Goal: Navigation & Orientation: Go to known website

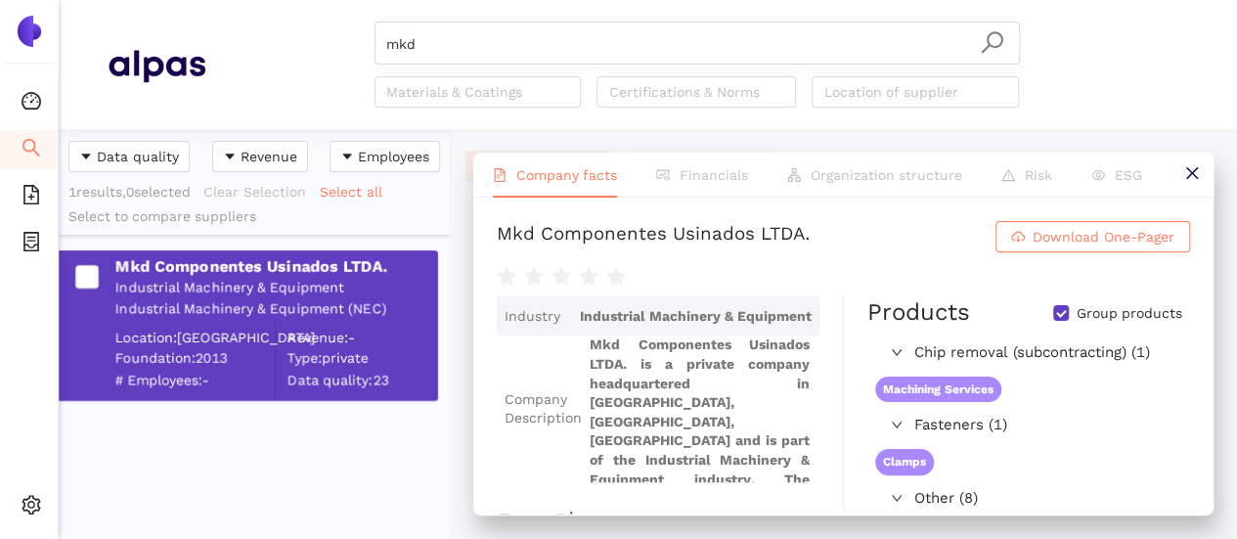
scroll to position [395, 375]
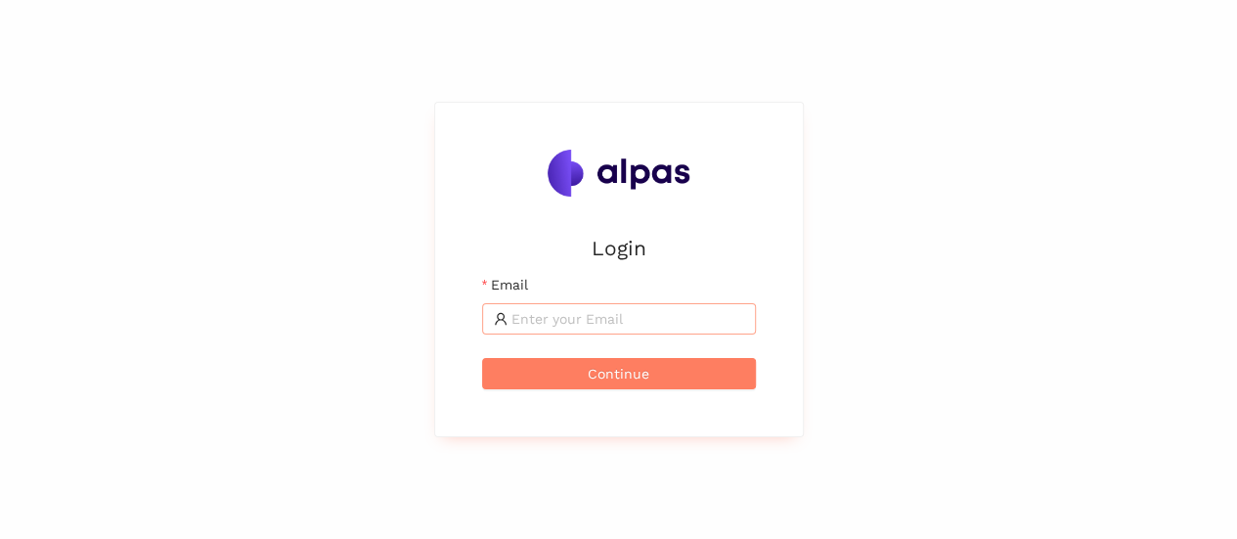
click at [560, 328] on span at bounding box center [619, 318] width 274 height 31
click at [562, 318] on input "Email" at bounding box center [627, 319] width 233 height 22
type input "karina.stival@landisgyr.com"
drag, startPoint x: 701, startPoint y: 318, endPoint x: 480, endPoint y: 325, distance: 221.0
click at [480, 325] on div "Login Email karina.stival@landisgyr.com Continue" at bounding box center [618, 269] width 321 height 287
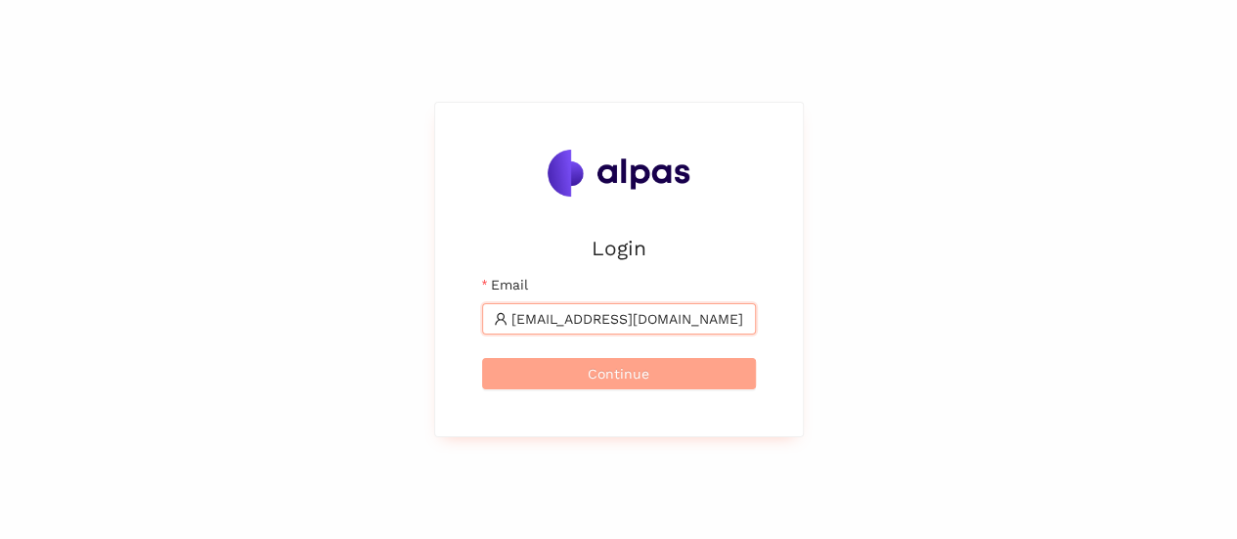
click at [618, 372] on span "Continue" at bounding box center [619, 374] width 62 height 22
